Goal: Check status: Check status

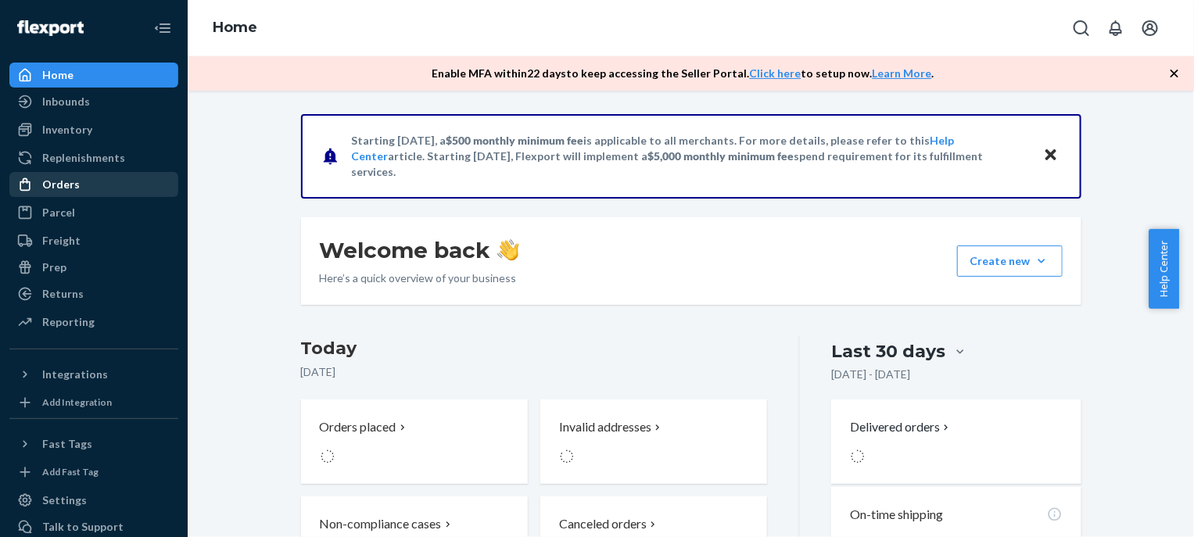
drag, startPoint x: 67, startPoint y: 207, endPoint x: 74, endPoint y: 189, distance: 19.3
click at [67, 207] on div "Parcel" at bounding box center [58, 213] width 33 height 16
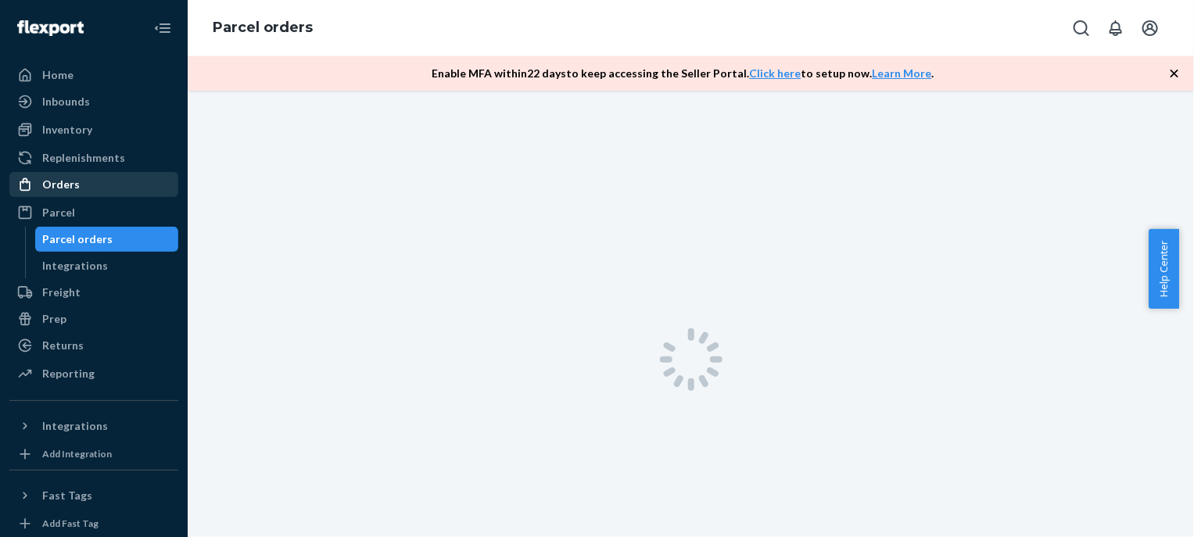
click at [74, 189] on div "Orders" at bounding box center [61, 185] width 38 height 16
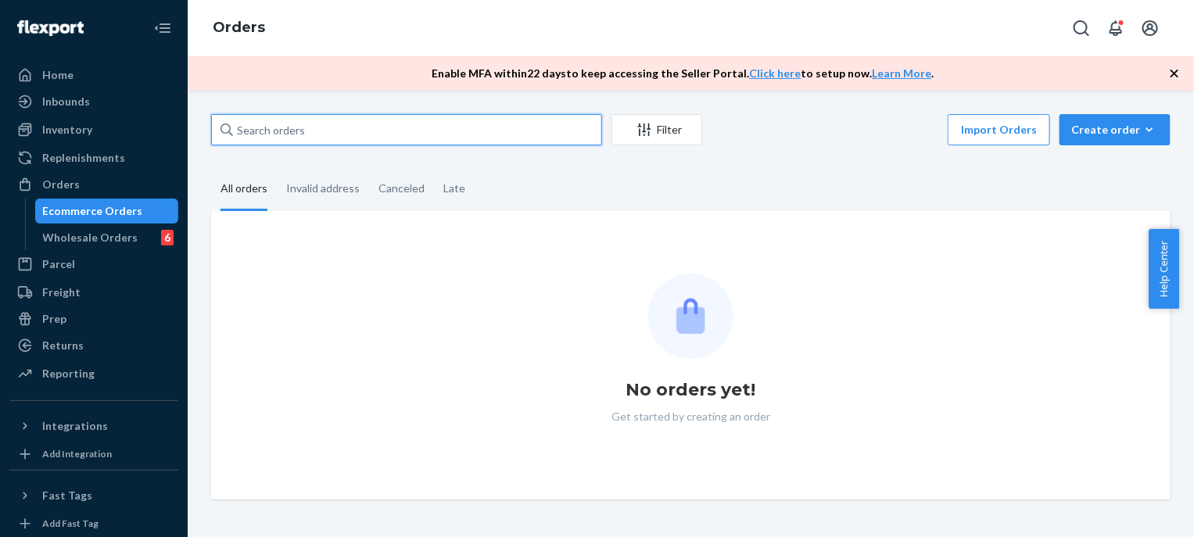
click at [429, 124] on input "text" at bounding box center [406, 129] width 391 height 31
paste input "MU02415582513"
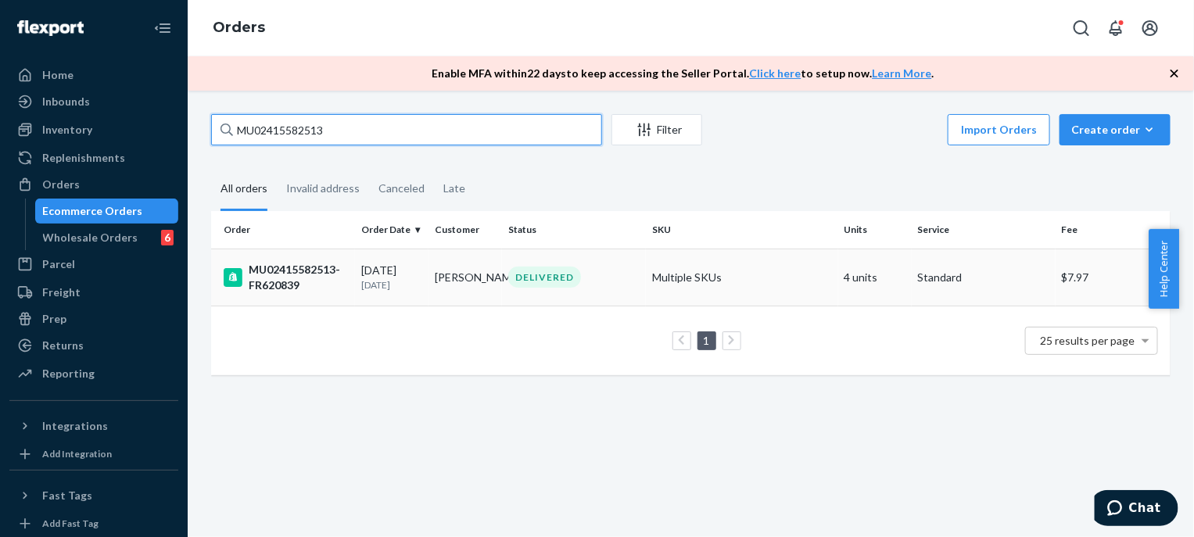
type input "MU02415582513"
click at [401, 275] on div "[DATE] [DATE]" at bounding box center [391, 277] width 61 height 29
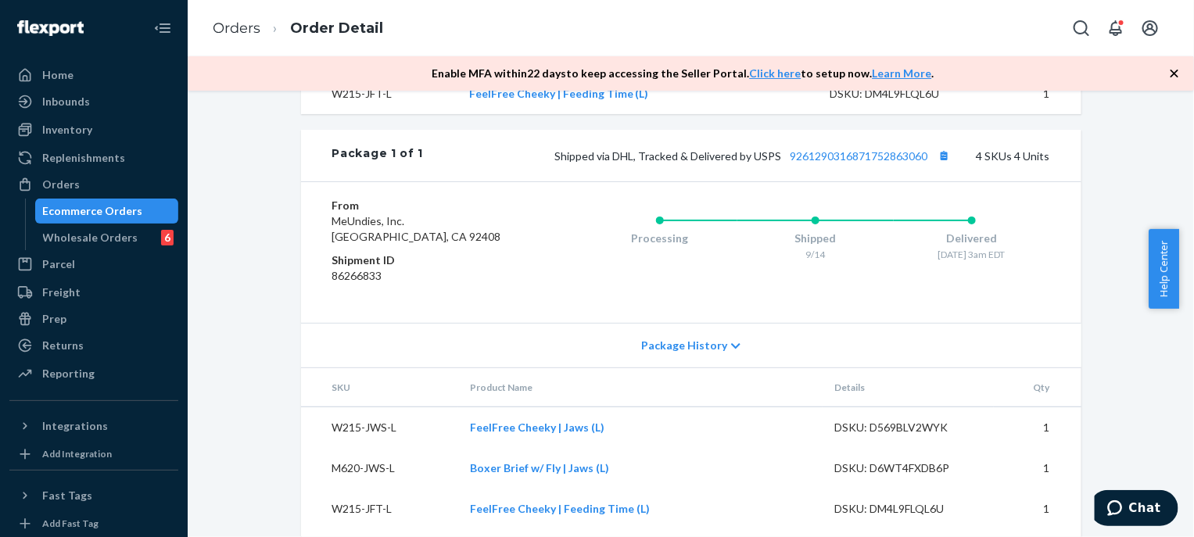
scroll to position [776, 0]
